Goal: Task Accomplishment & Management: Use online tool/utility

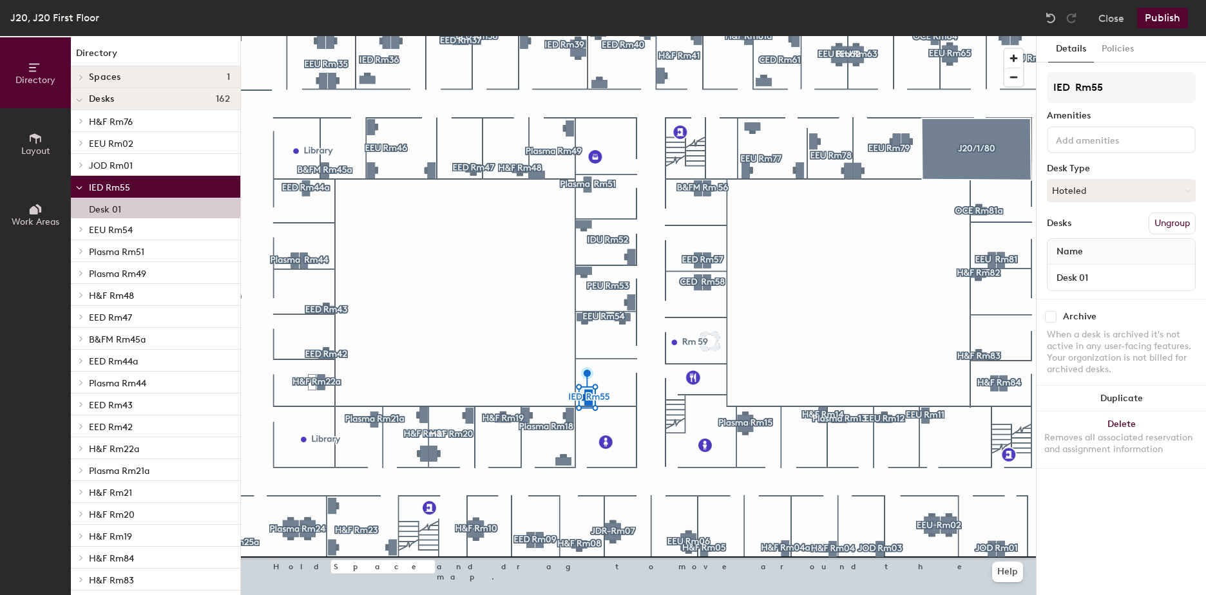
click at [33, 211] on icon at bounding box center [34, 210] width 8 height 8
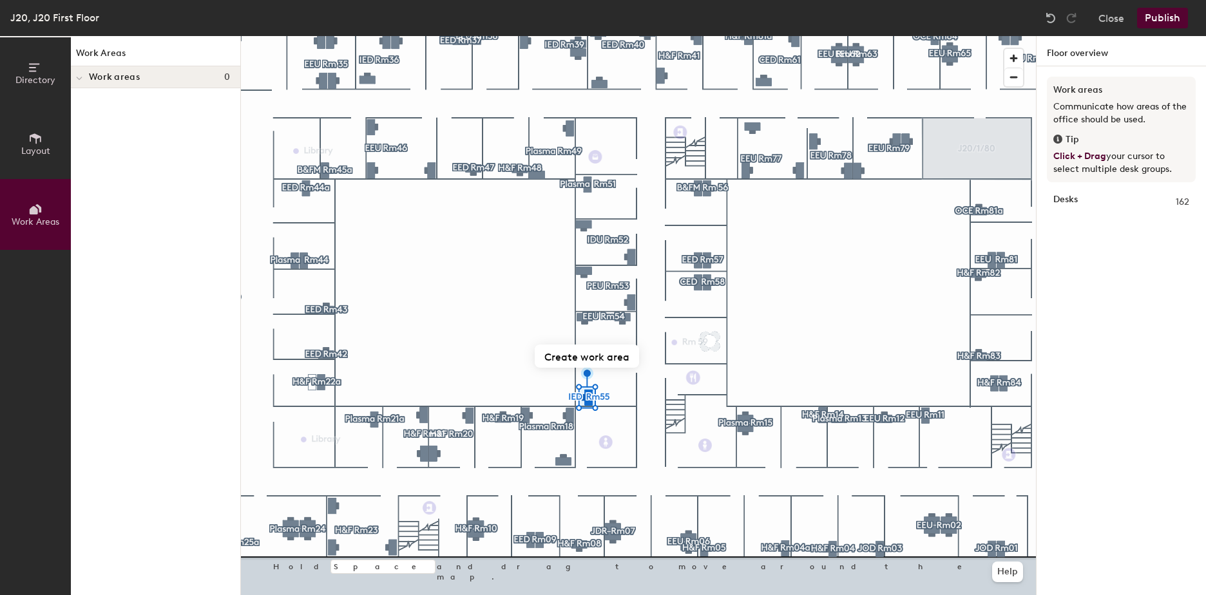
click at [30, 150] on span "Layout" at bounding box center [35, 151] width 29 height 11
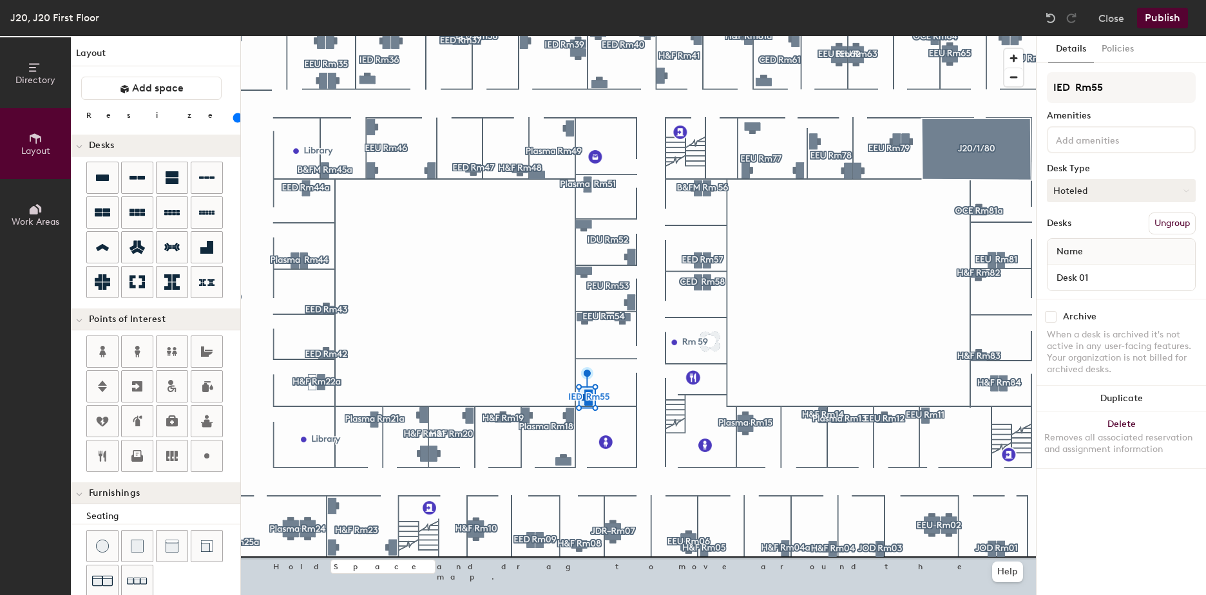
click at [1187, 191] on icon at bounding box center [1187, 191] width 6 height 6
click at [1180, 164] on div "Desk Type" at bounding box center [1121, 169] width 149 height 10
click at [1072, 314] on div "Archive" at bounding box center [1080, 317] width 34 height 10
click at [1052, 317] on input "checkbox" at bounding box center [1051, 317] width 12 height 12
checkbox input "true"
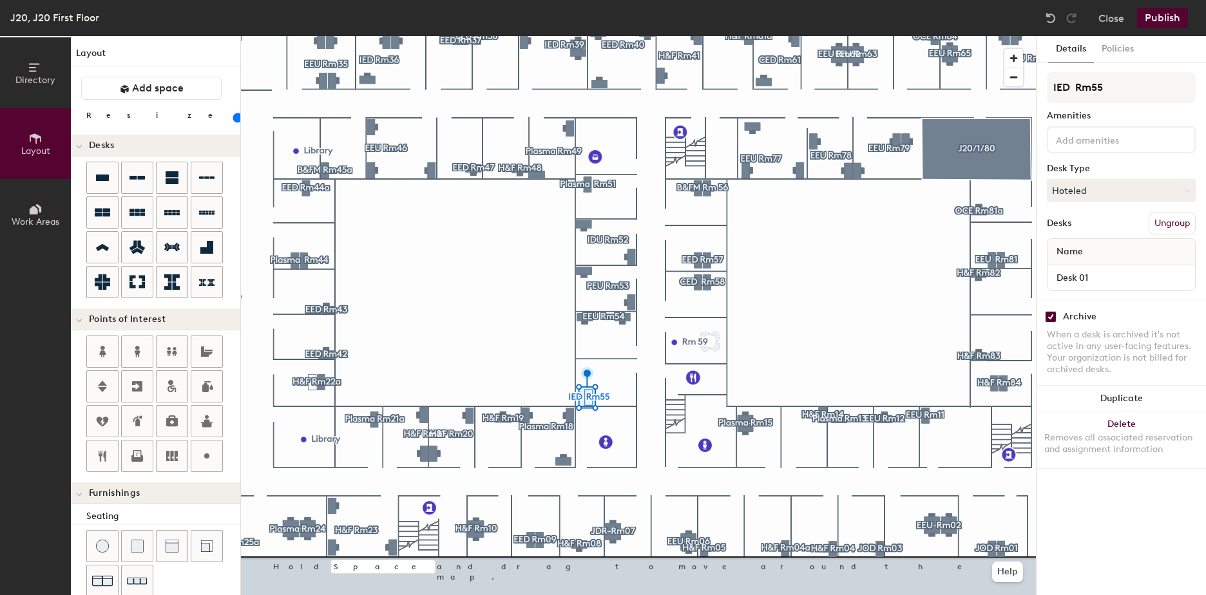
click at [1166, 19] on button "Publish" at bounding box center [1162, 18] width 51 height 21
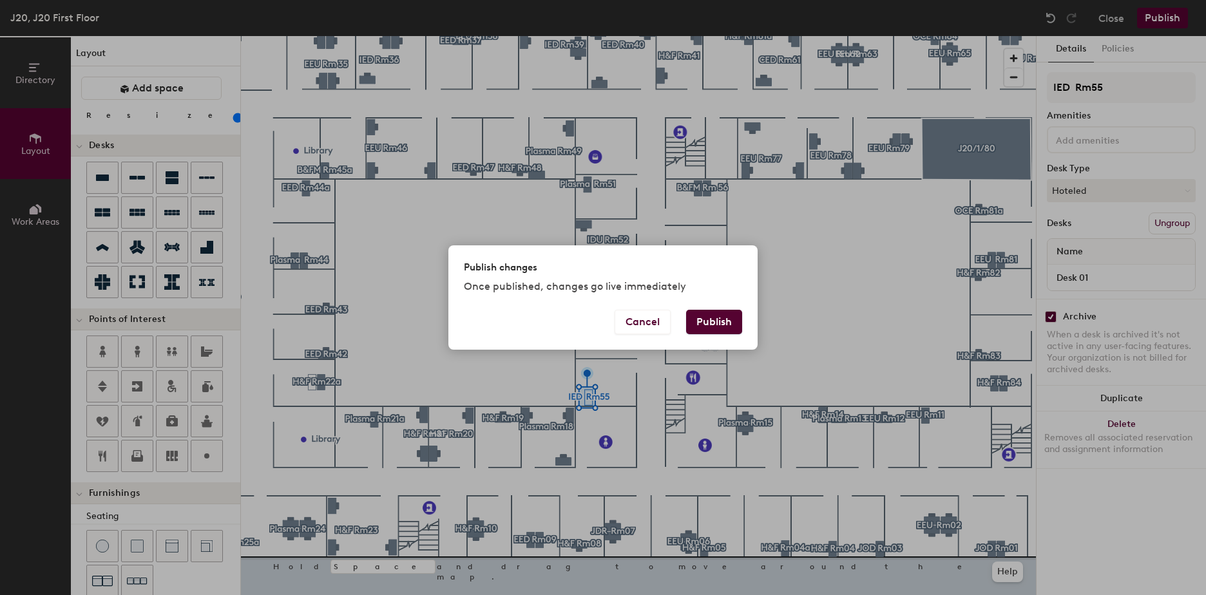
click at [709, 323] on button "Publish" at bounding box center [714, 322] width 56 height 24
type input "20"
